Goal: Browse casually: Explore the website without a specific task or goal

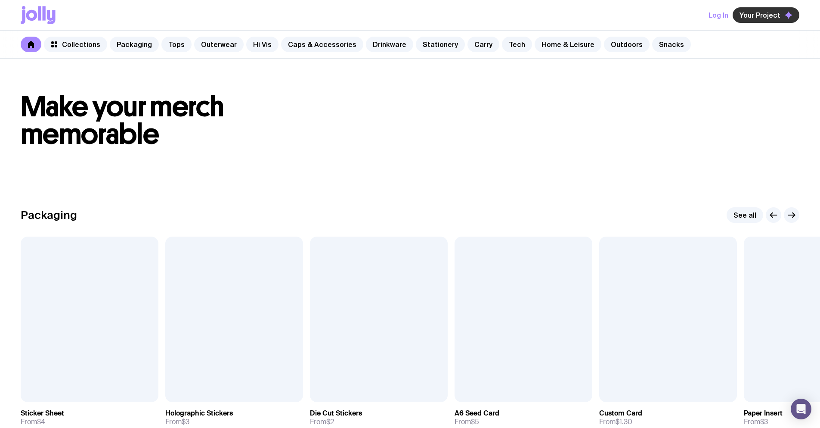
click at [757, 14] on span "Your Project" at bounding box center [760, 15] width 41 height 9
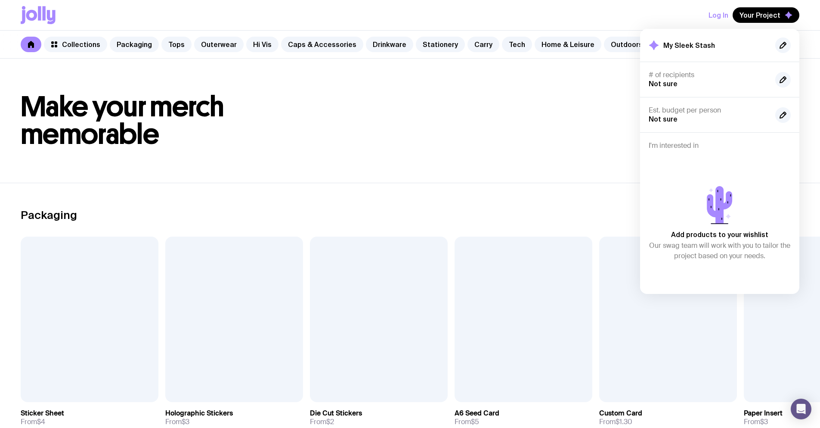
click at [598, 117] on h1 "Make your merch memorable" at bounding box center [410, 120] width 779 height 55
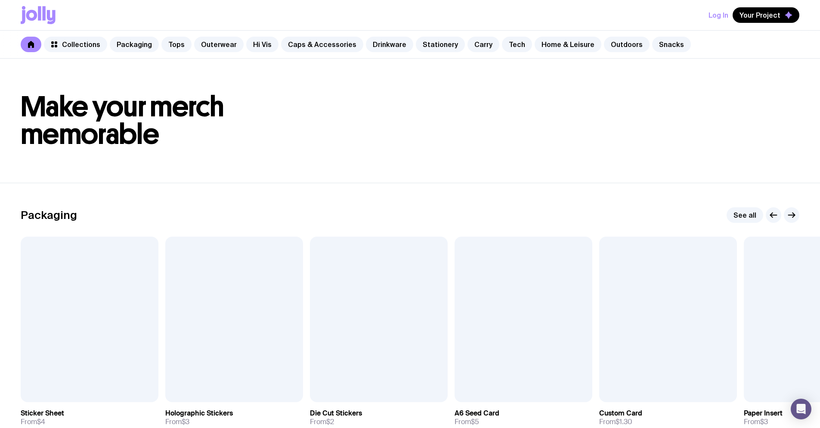
click at [718, 16] on button "Log In" at bounding box center [719, 15] width 20 height 16
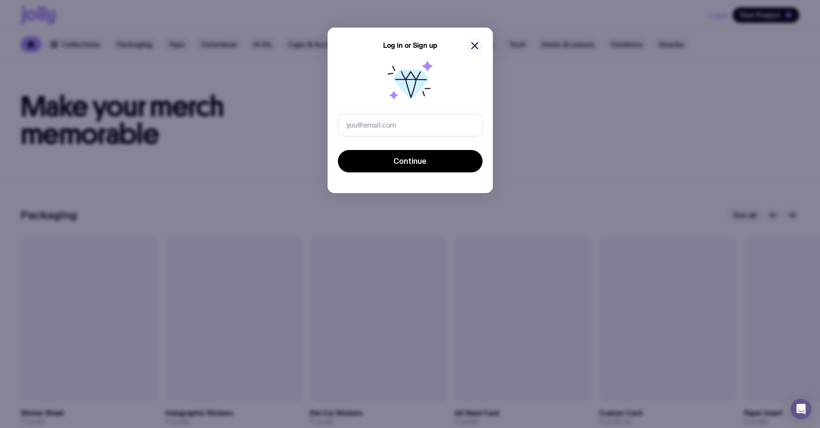
click at [480, 42] on button "button" at bounding box center [475, 46] width 16 height 16
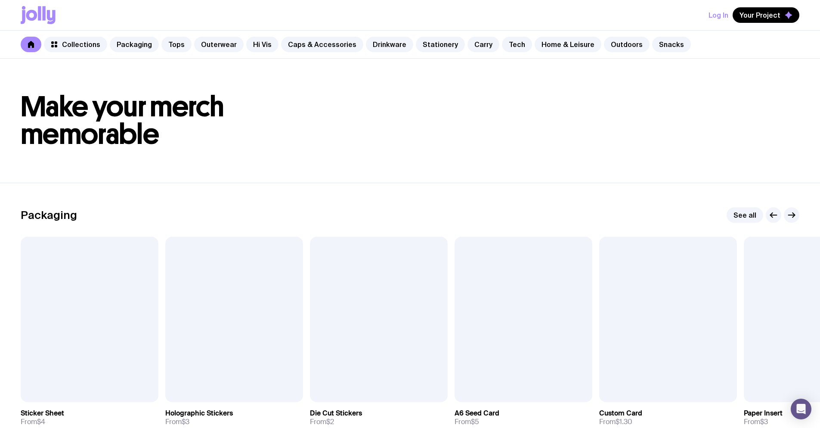
click at [715, 14] on button "Log In" at bounding box center [719, 15] width 20 height 16
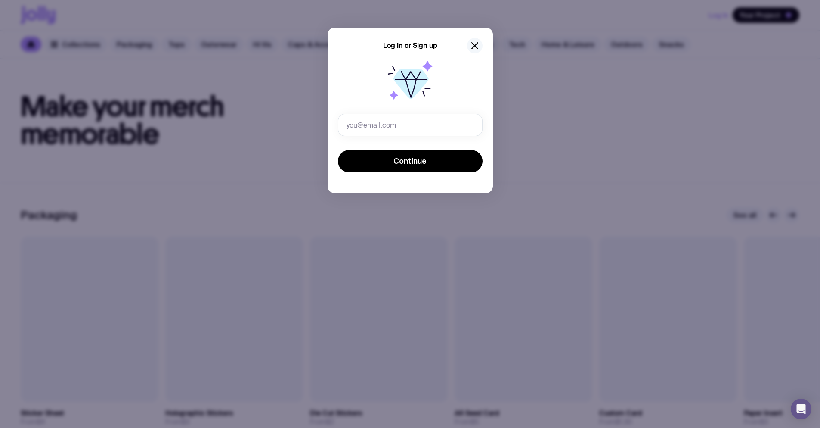
click at [472, 42] on icon "button" at bounding box center [475, 45] width 10 height 10
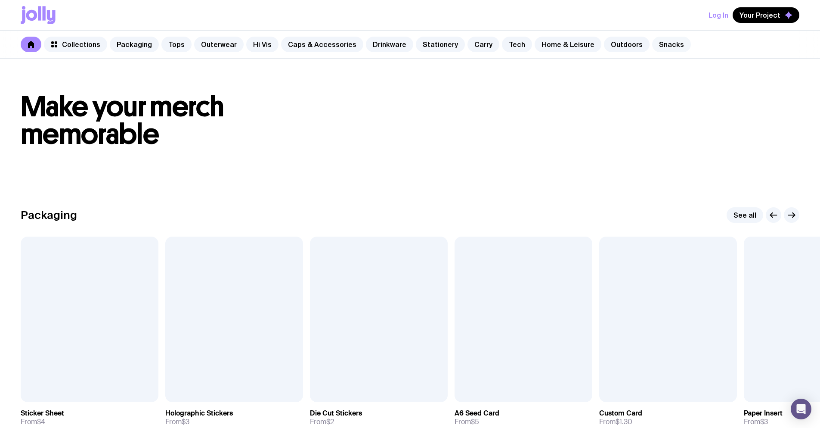
click at [652, 41] on link "Snacks" at bounding box center [671, 45] width 39 height 16
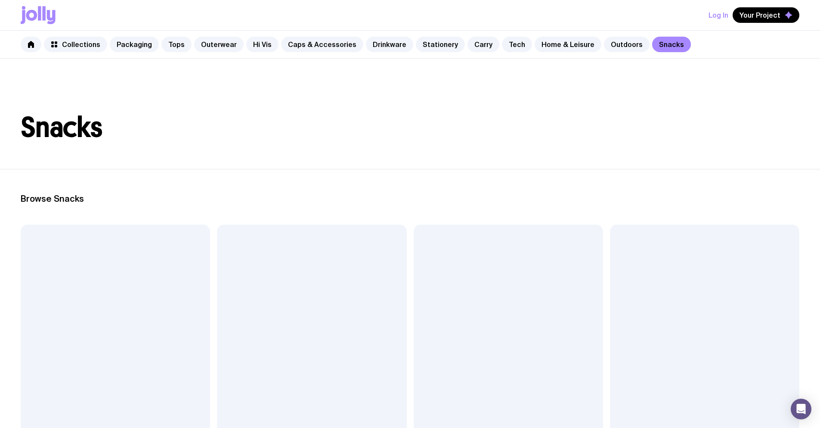
click at [44, 21] on icon at bounding box center [38, 15] width 35 height 18
